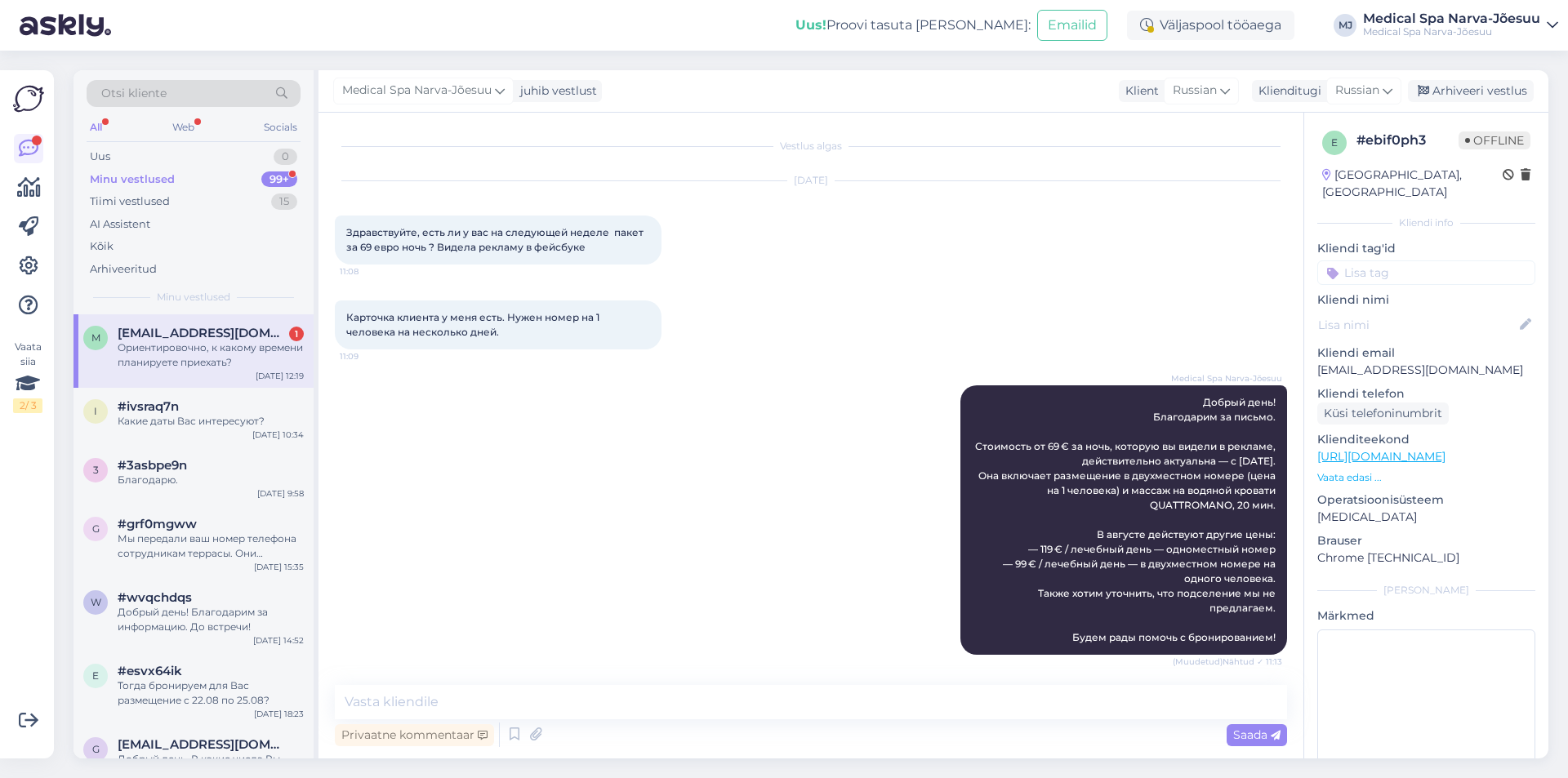
scroll to position [1375, 0]
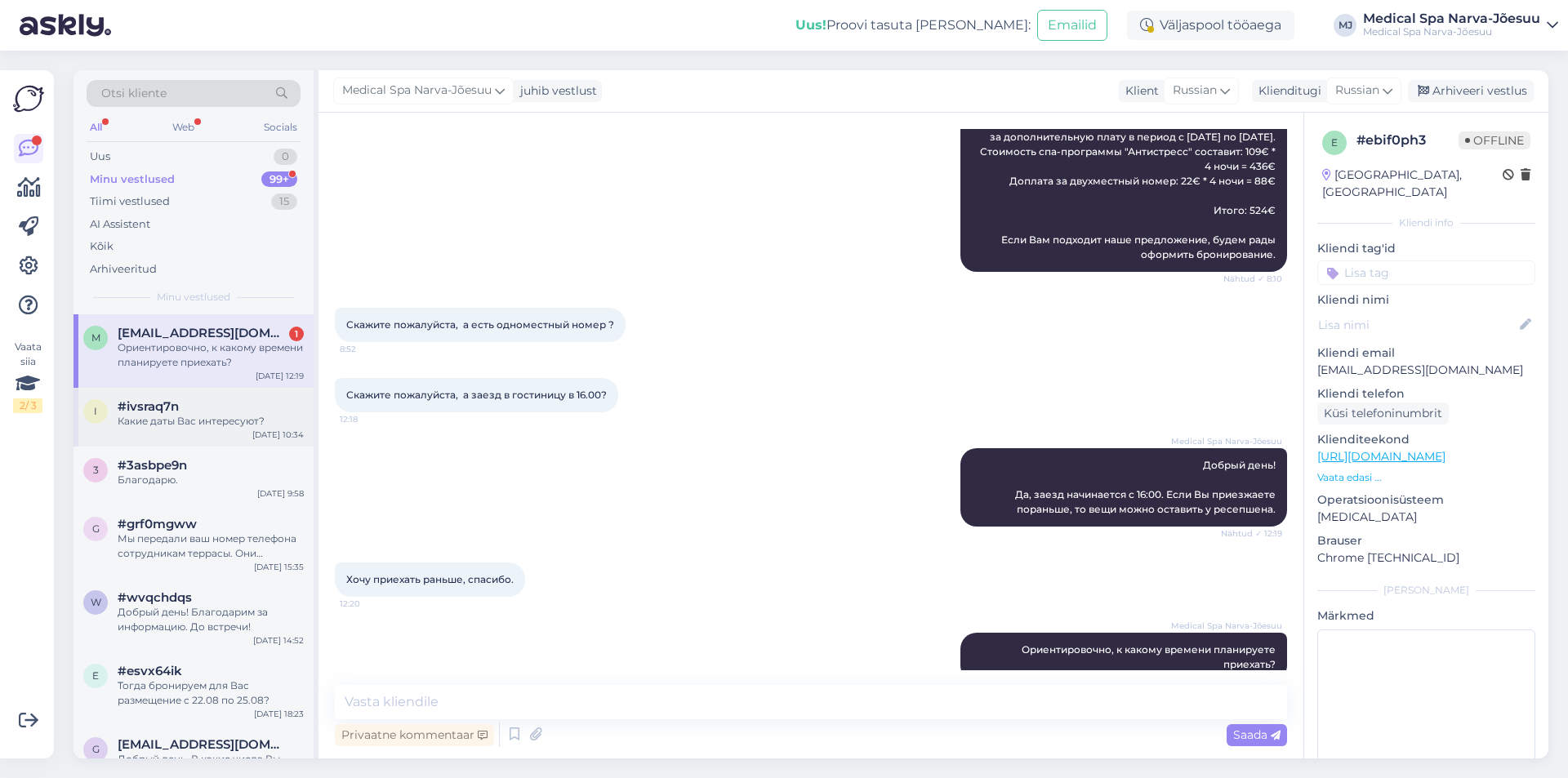
click at [206, 409] on div "#ivsraq7n" at bounding box center [211, 406] width 187 height 15
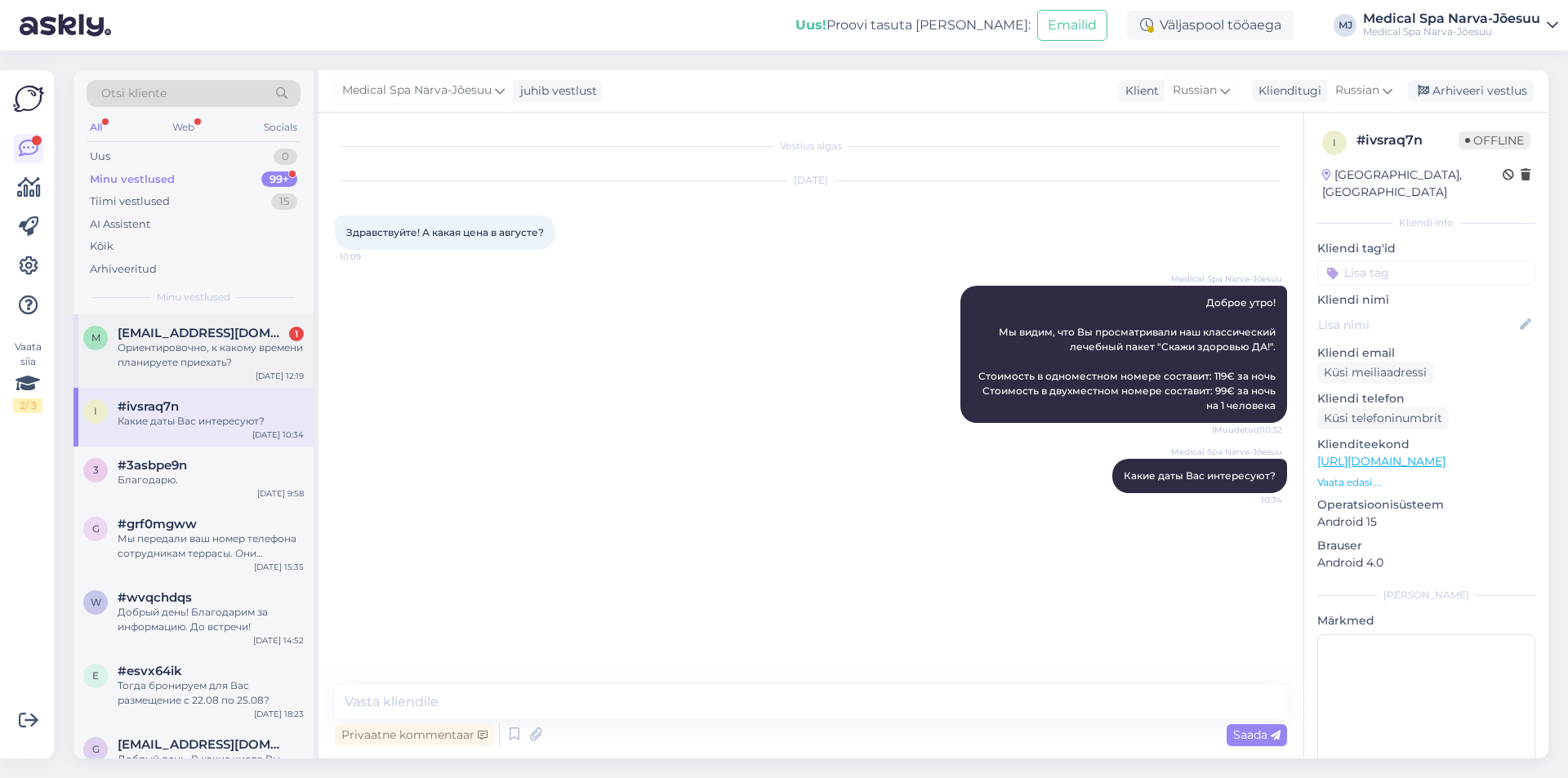
click at [205, 356] on div "Ориентировочно, к какому времени планируете приехать?" at bounding box center [211, 355] width 187 height 30
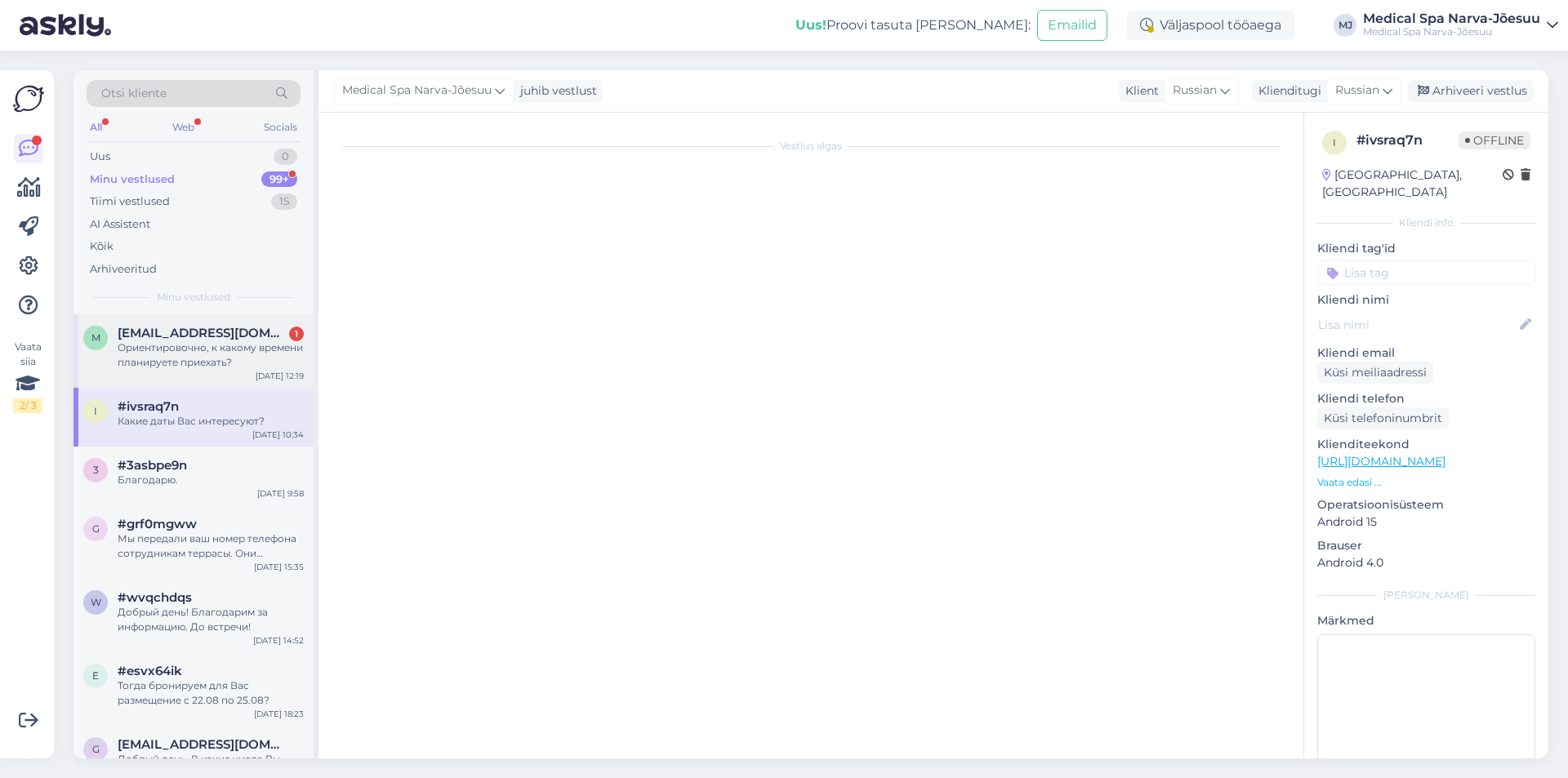
scroll to position [1375, 0]
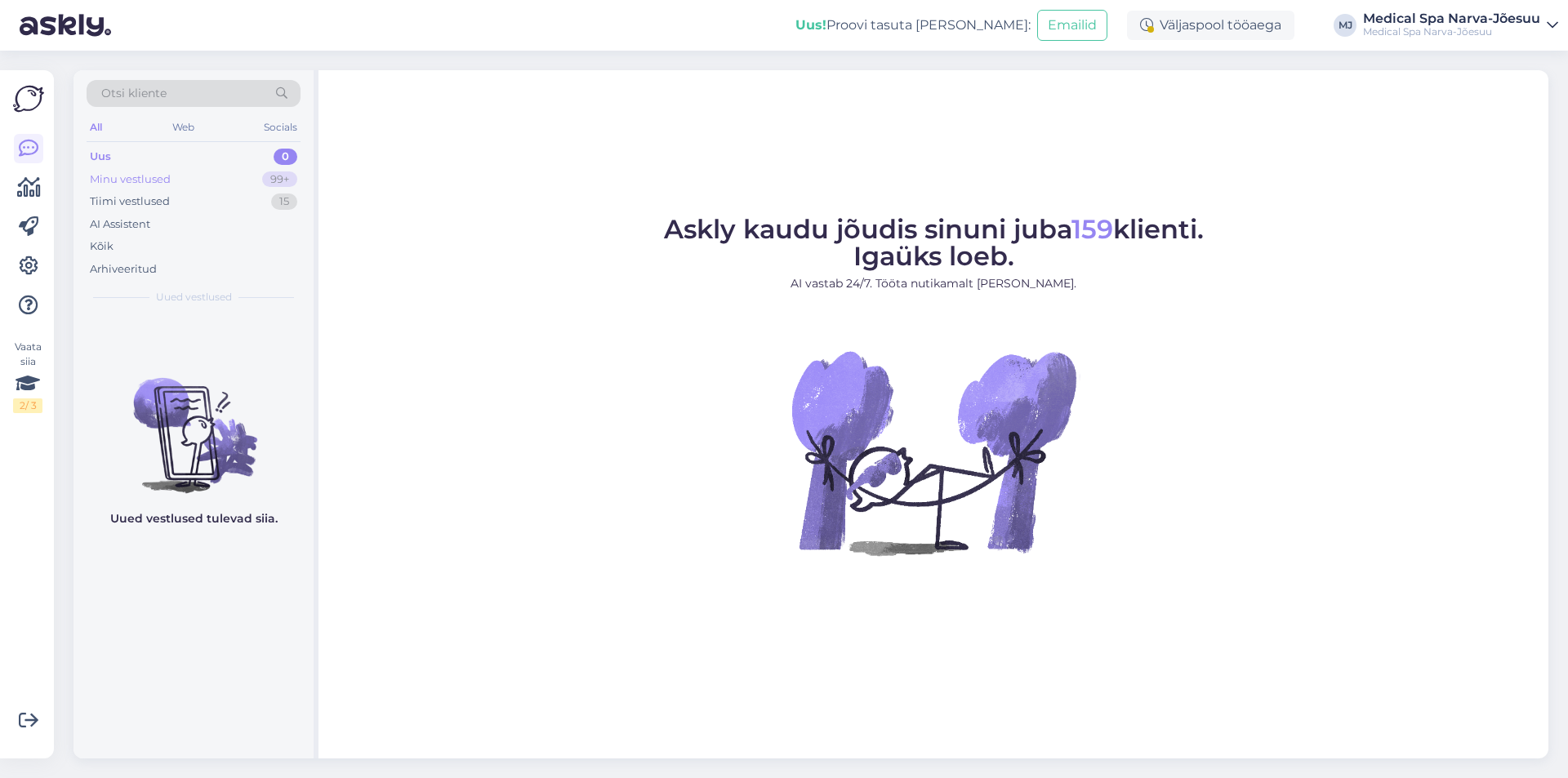
click at [137, 178] on div "Minu vestlused" at bounding box center [130, 180] width 81 height 17
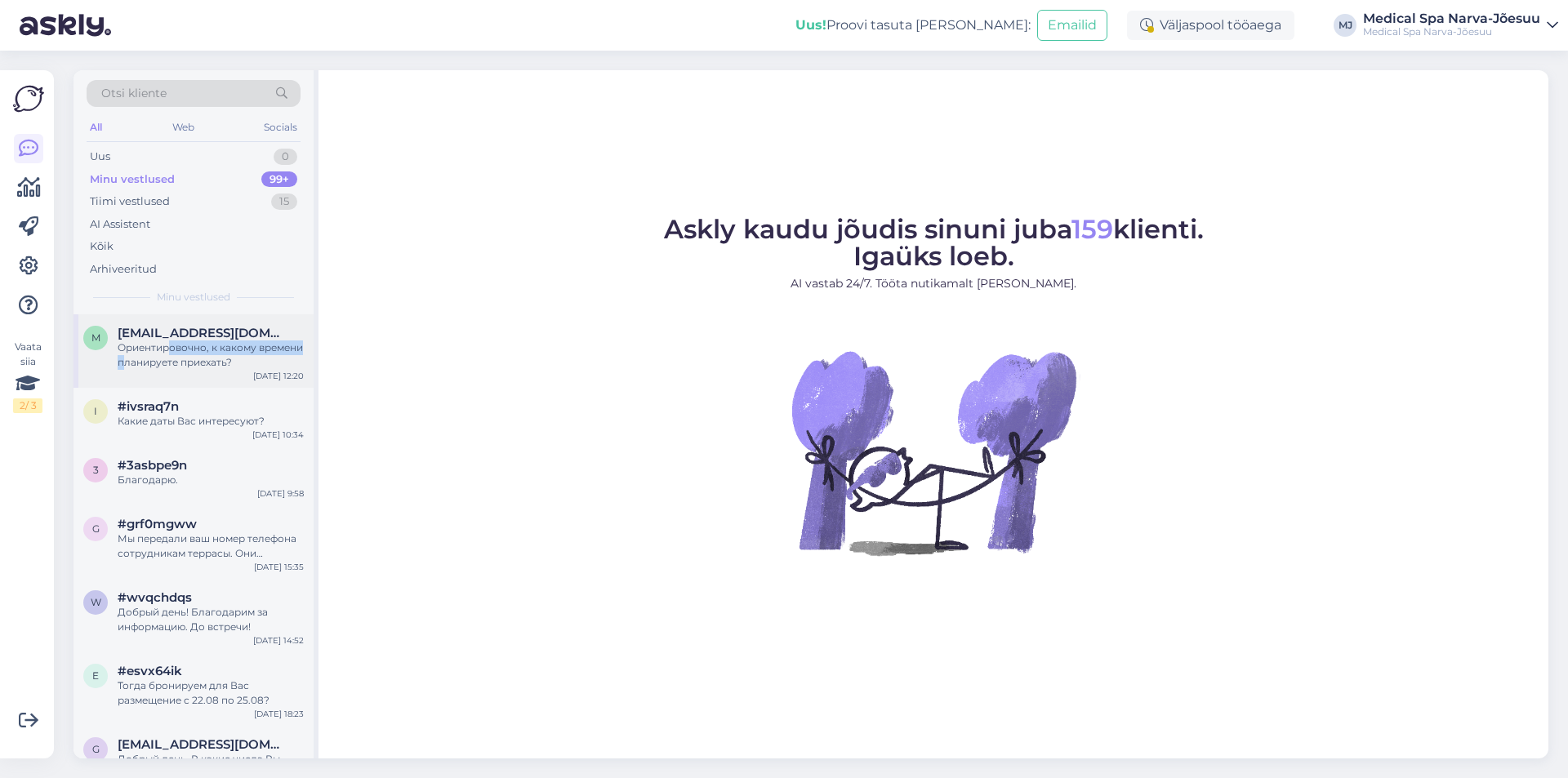
click at [173, 355] on div "Ориентировочно, к какому времени планируете приехать?" at bounding box center [211, 355] width 187 height 30
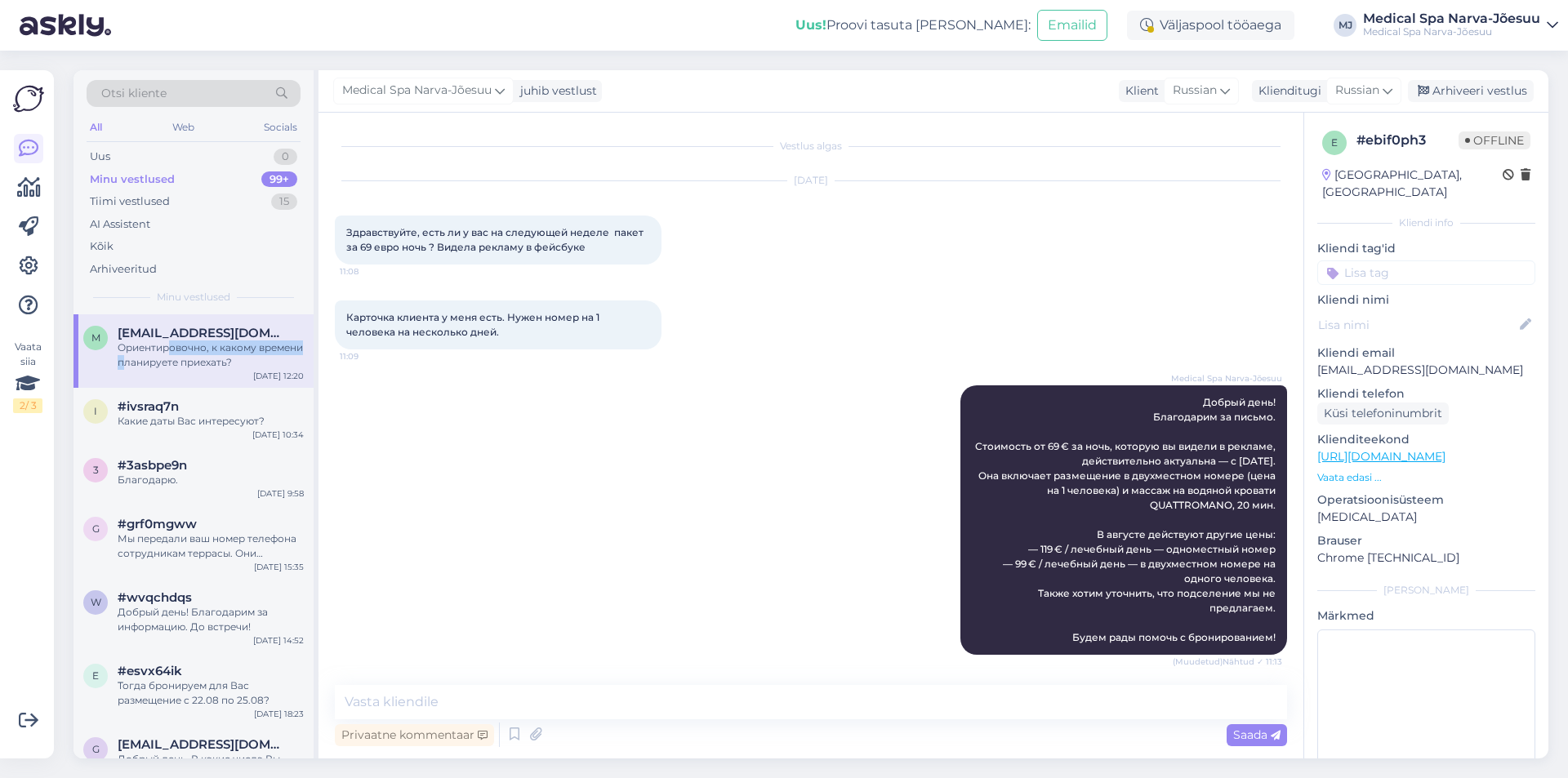
scroll to position [1375, 0]
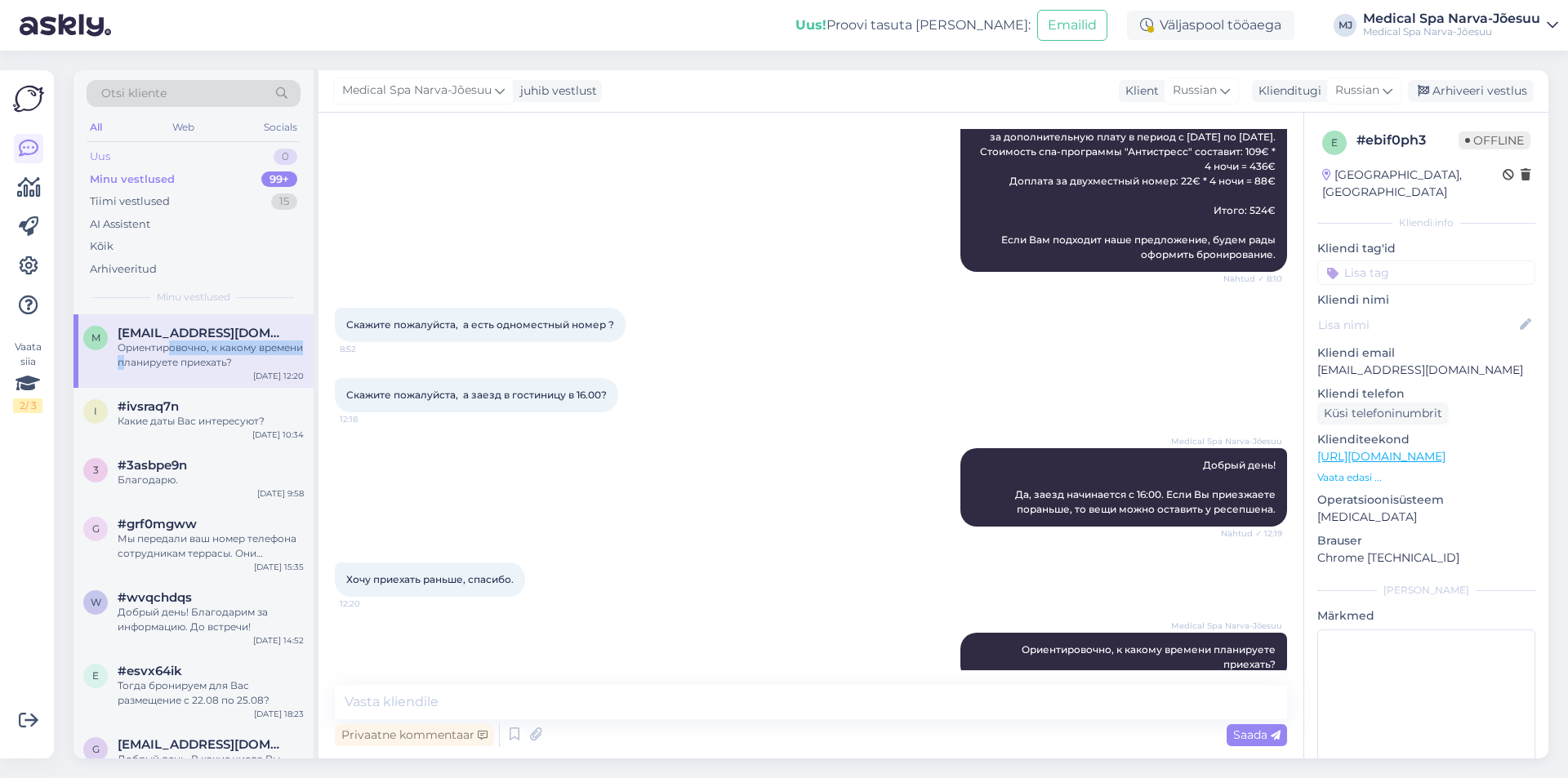
click at [184, 153] on div "Uus 0" at bounding box center [194, 156] width 214 height 23
